Goal: Transaction & Acquisition: Purchase product/service

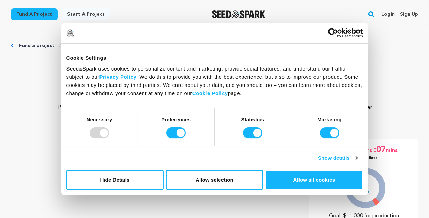
click at [176, 139] on div "Preferences" at bounding box center [176, 127] width 77 height 38
click at [177, 130] on input "Preferences" at bounding box center [175, 132] width 19 height 11
checkbox input "false"
click at [255, 131] on input "Statistics" at bounding box center [252, 132] width 19 height 11
checkbox input "false"
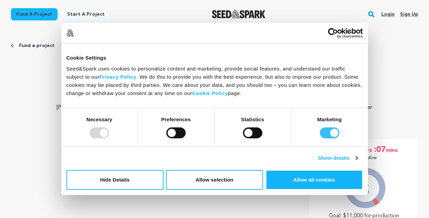
click at [327, 134] on input "Marketing" at bounding box center [329, 132] width 19 height 11
checkbox input "false"
click at [204, 186] on button "Allow selection" at bounding box center [214, 180] width 97 height 20
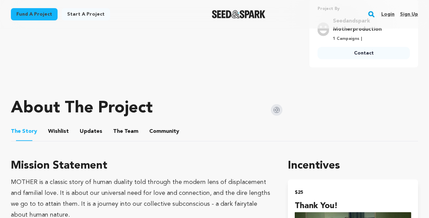
scroll to position [341, 0]
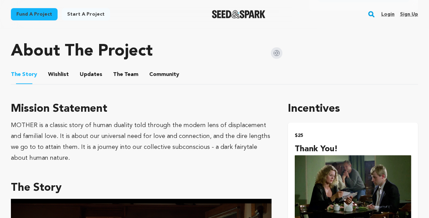
click at [346, 146] on h4 "Thank you!" at bounding box center [353, 149] width 117 height 12
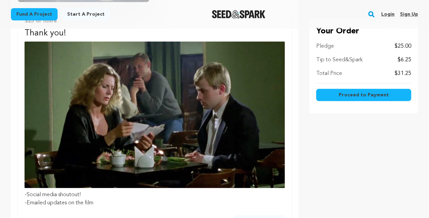
scroll to position [284, 0]
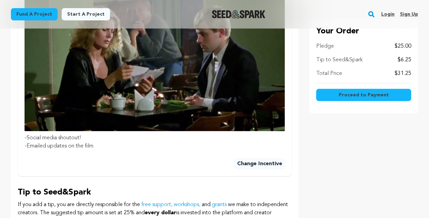
click at [249, 159] on button "Change Incentive" at bounding box center [260, 164] width 50 height 11
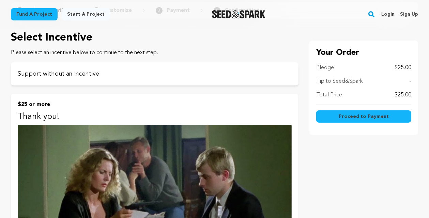
scroll to position [57, 0]
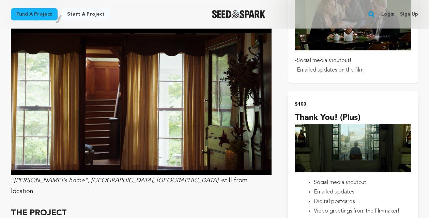
scroll to position [397, 0]
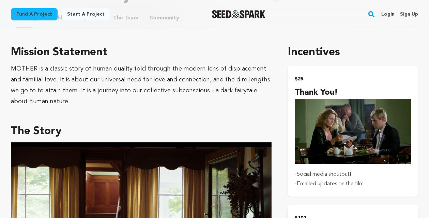
click at [322, 125] on img "submit" at bounding box center [353, 132] width 117 height 66
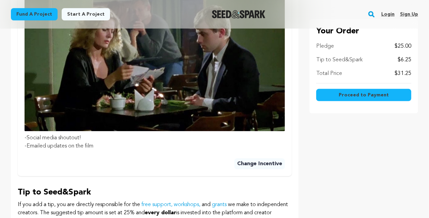
scroll to position [397, 0]
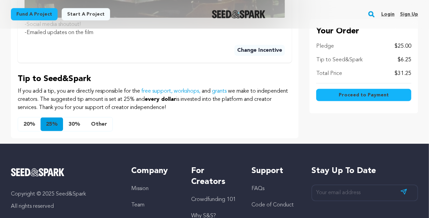
click at [35, 119] on button "20%" at bounding box center [29, 125] width 22 height 14
click at [101, 119] on button "Other" at bounding box center [99, 125] width 27 height 14
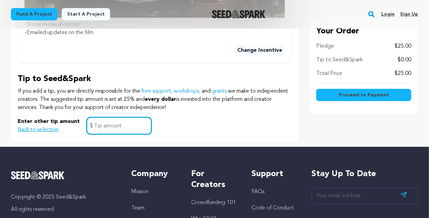
click at [111, 119] on input "text" at bounding box center [119, 125] width 65 height 17
type input "2"
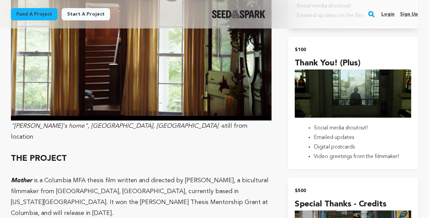
scroll to position [569, 0]
